Goal: Find specific page/section: Find specific page/section

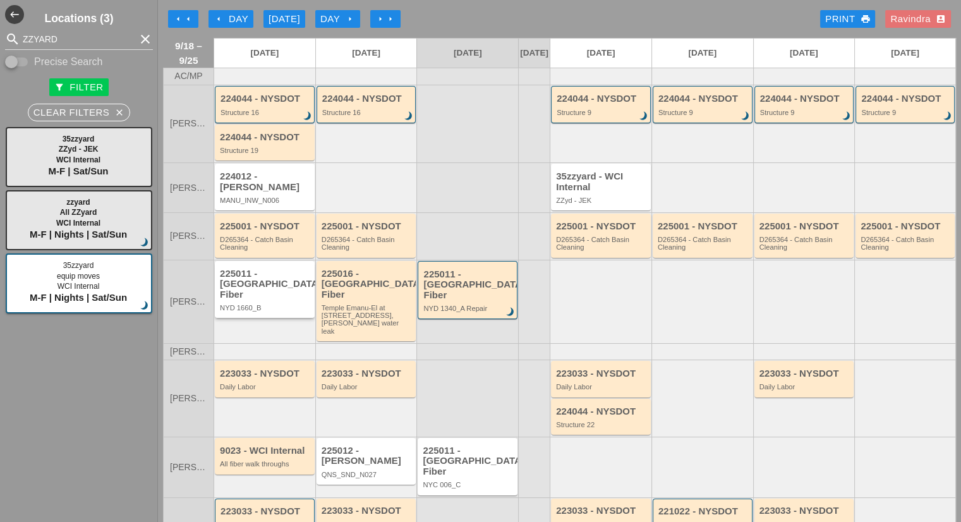
click at [268, 301] on div "225011 - [GEOGRAPHIC_DATA] Fiber NYD 1660_B" at bounding box center [266, 290] width 92 height 44
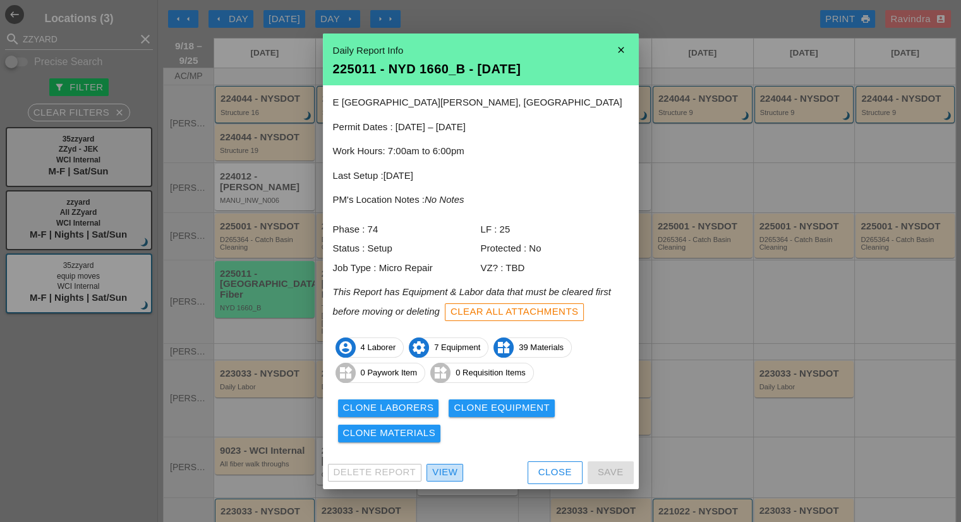
click at [444, 469] on div "View" at bounding box center [444, 472] width 25 height 15
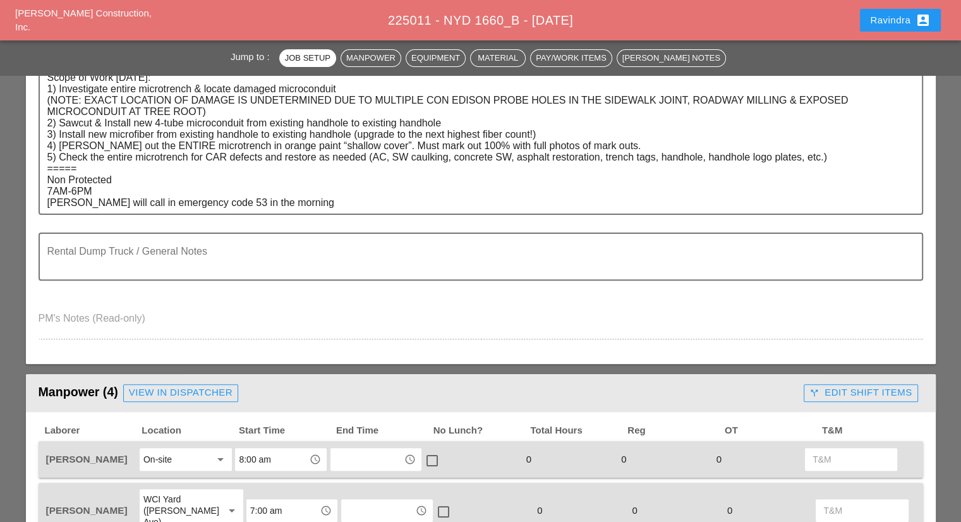
scroll to position [126, 0]
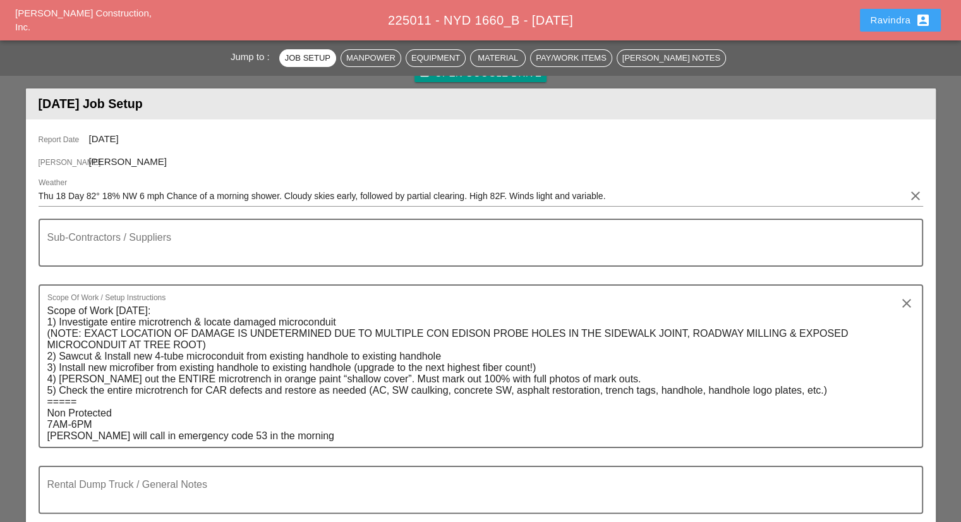
click at [904, 26] on div "Ravindra account_box" at bounding box center [900, 20] width 61 height 15
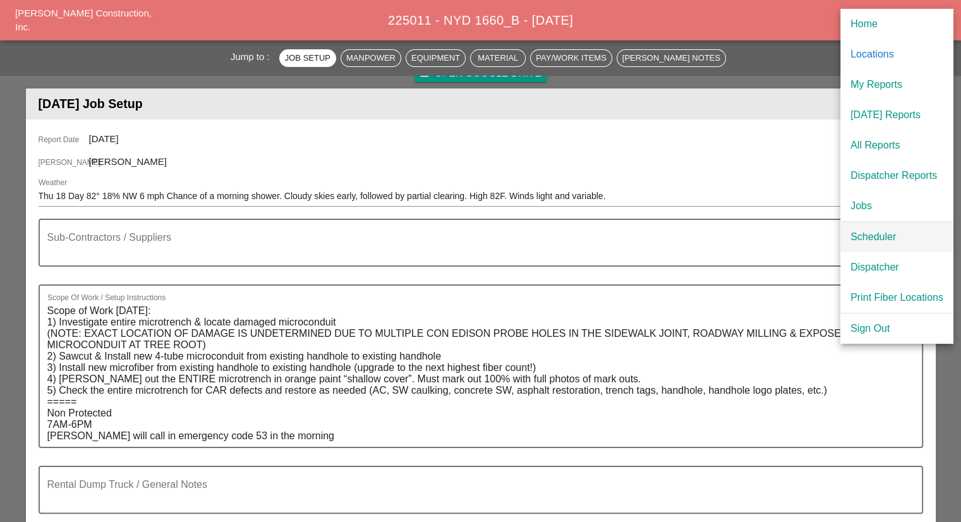
click at [871, 236] on div "Scheduler" at bounding box center [896, 236] width 93 height 15
